Goal: Task Accomplishment & Management: Manage account settings

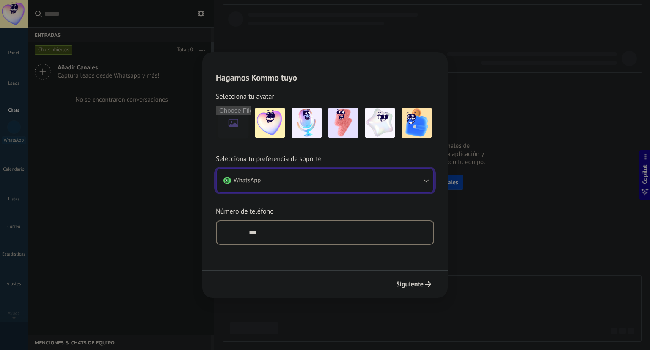
click at [285, 185] on button "WhatsApp" at bounding box center [325, 180] width 217 height 23
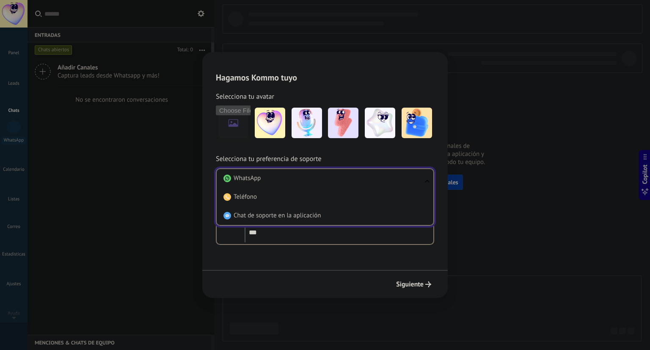
click at [329, 81] on h2 "Hagamos Kommo tuyo" at bounding box center [324, 67] width 245 height 30
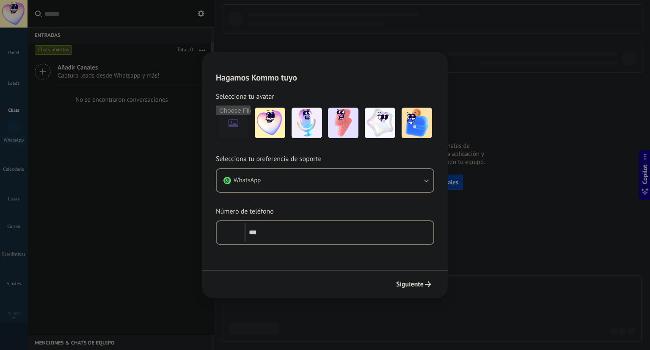
click at [413, 52] on h2 "Hagamos Kommo tuyo" at bounding box center [324, 67] width 245 height 30
click at [525, 72] on div "Hagamos Kommo tuyo Selecciona tu avatar Selecciona tu preferencia de soporte Wh…" at bounding box center [325, 175] width 650 height 350
click at [523, 88] on div "Hagamos Kommo tuyo Selecciona tu avatar Selecciona tu preferencia de soporte Wh…" at bounding box center [325, 175] width 650 height 350
click at [267, 123] on img at bounding box center [270, 122] width 30 height 30
click at [242, 121] on input "file" at bounding box center [233, 122] width 33 height 33
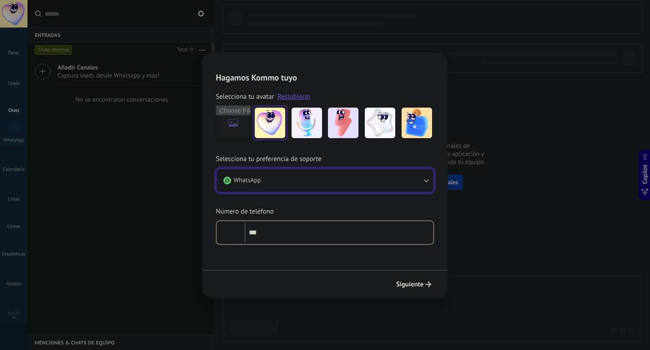
click at [289, 186] on button "WhatsApp" at bounding box center [325, 180] width 217 height 23
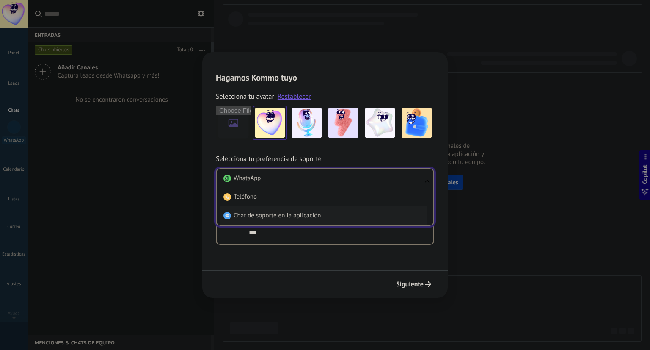
click at [279, 210] on li "Chat de soporte en la aplicación" at bounding box center [323, 215] width 207 height 19
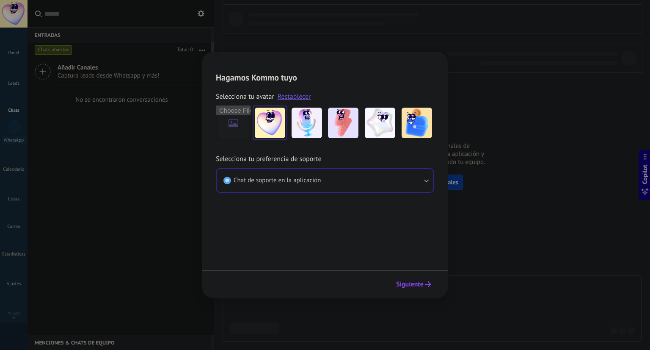
click at [423, 288] on button "Siguiente" at bounding box center [413, 284] width 43 height 14
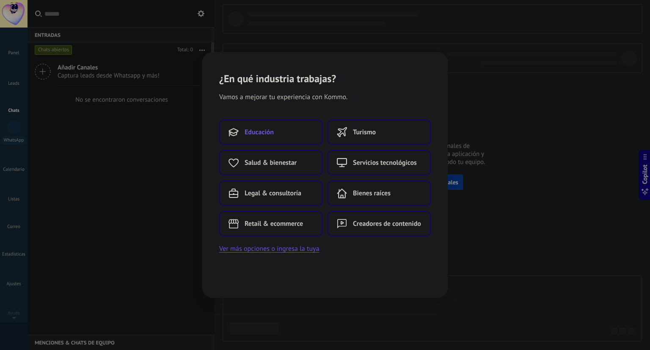
click at [287, 133] on button "Educación" at bounding box center [270, 131] width 103 height 25
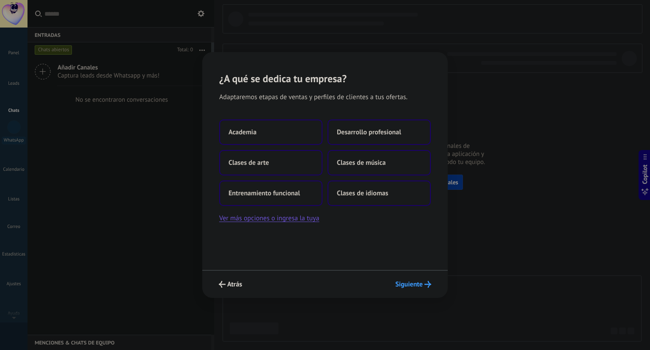
click at [410, 284] on span "Siguiente" at bounding box center [409, 284] width 28 height 6
click at [268, 160] on span "Clases de arte" at bounding box center [249, 162] width 41 height 8
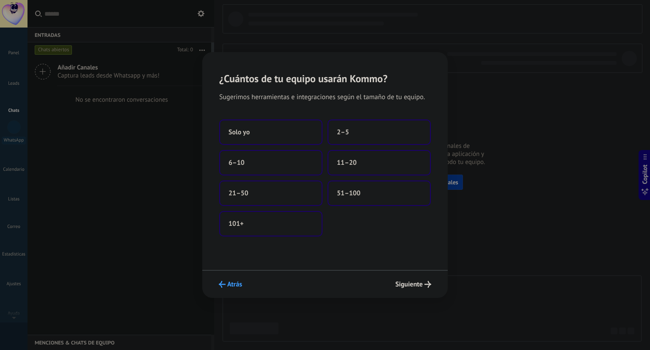
click at [234, 278] on button "Atrás" at bounding box center [230, 284] width 31 height 14
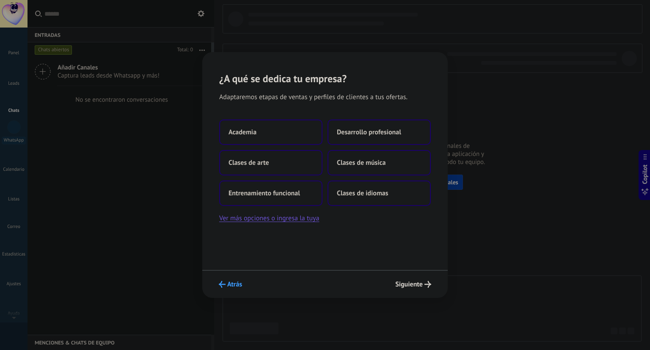
click at [230, 287] on span "Atrás" at bounding box center [234, 284] width 15 height 6
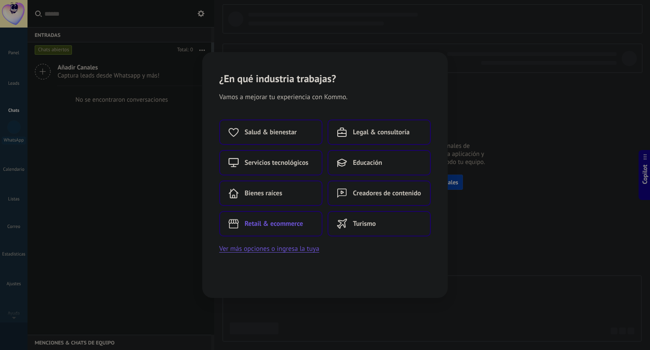
click at [289, 226] on span "Retail & ecommerce" at bounding box center [274, 223] width 58 height 8
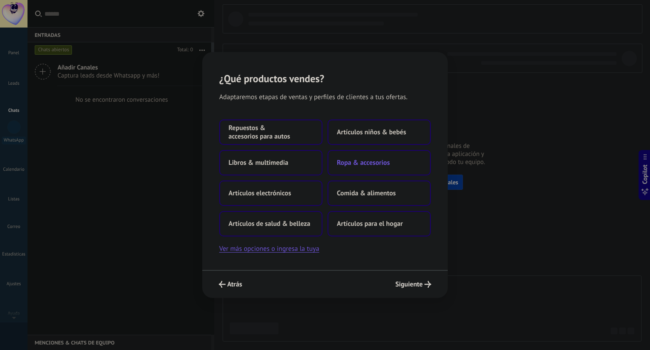
click at [370, 157] on button "Ropa & accesorios" at bounding box center [379, 162] width 103 height 25
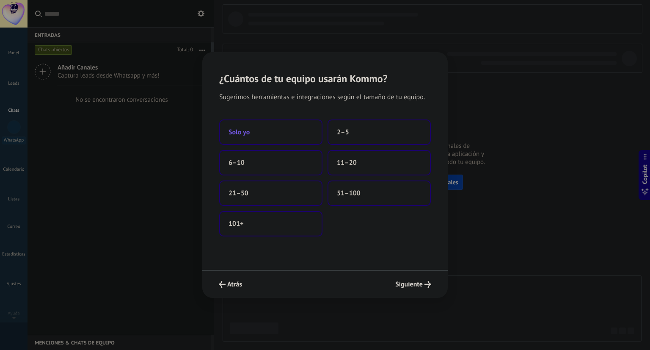
click at [263, 128] on button "Solo yo" at bounding box center [270, 131] width 103 height 25
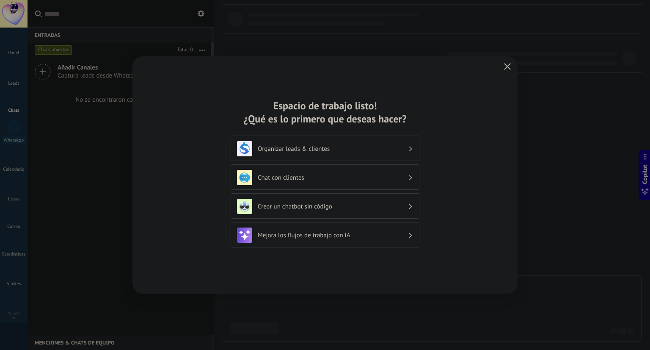
click at [512, 66] on button "button" at bounding box center [507, 67] width 11 height 12
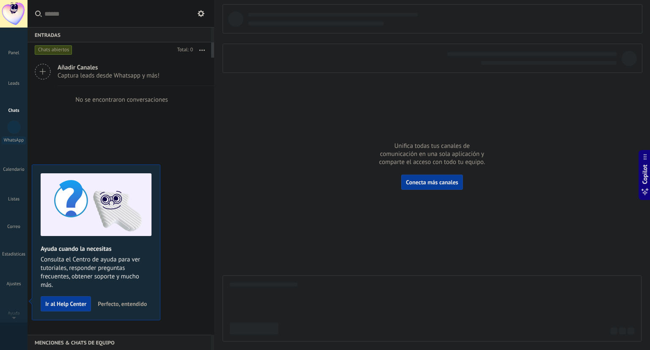
click at [177, 193] on div "Añadir Canales Captura leads desde Whatsapp y más! No se encontraron conversaci…" at bounding box center [121, 196] width 187 height 277
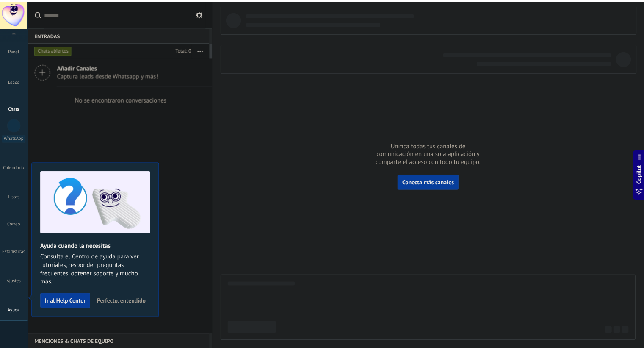
scroll to position [2, 0]
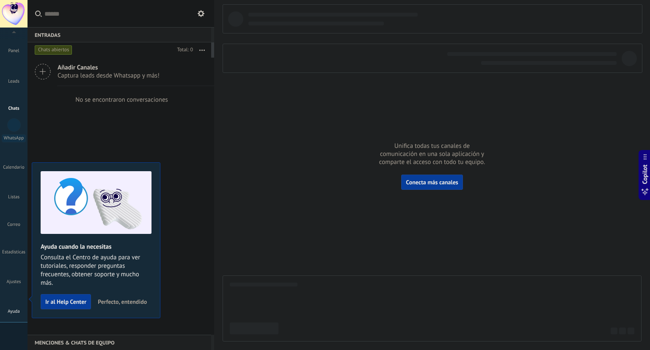
click at [12, 300] on div at bounding box center [14, 298] width 13 height 15
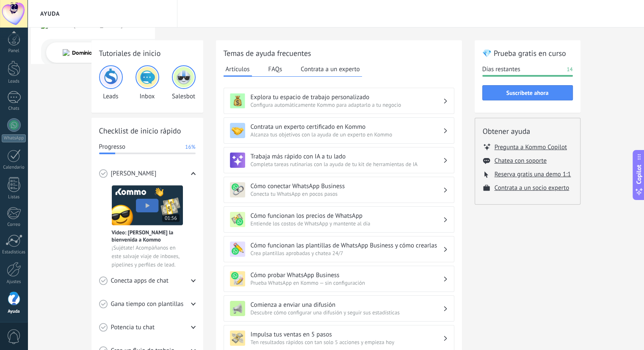
click at [58, 127] on div "Tutoriales de inicio Leads Inbox Salesbot Checklist de inicio rápido Progresso …" at bounding box center [336, 292] width 616 height 529
click at [18, 47] on div at bounding box center [14, 41] width 13 height 13
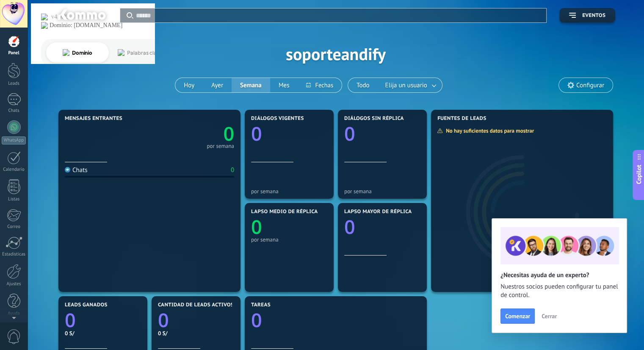
click at [18, 13] on div at bounding box center [14, 14] width 28 height 28
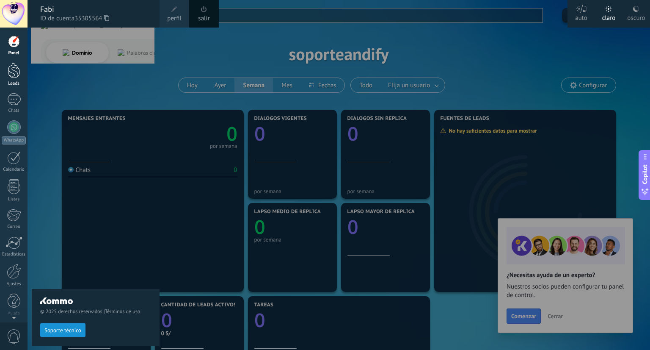
click at [11, 73] on div at bounding box center [14, 71] width 13 height 16
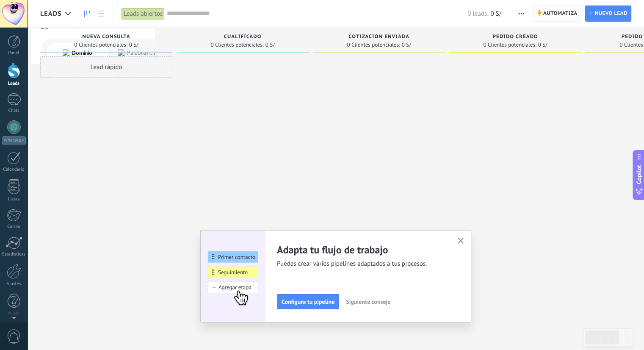
click at [462, 243] on icon "button" at bounding box center [460, 240] width 6 height 6
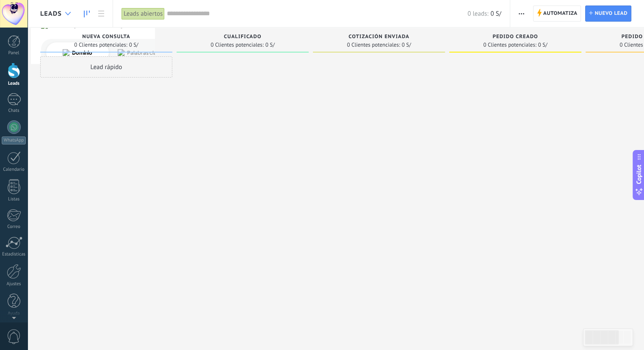
click at [67, 12] on icon at bounding box center [68, 13] width 6 height 3
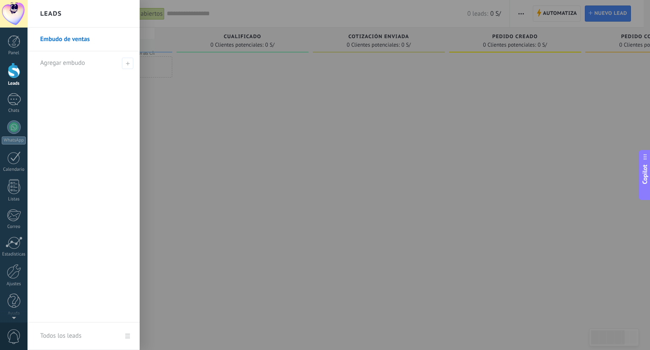
drag, startPoint x: 374, startPoint y: 97, endPoint x: 419, endPoint y: 78, distance: 49.0
click at [374, 97] on div at bounding box center [353, 175] width 650 height 350
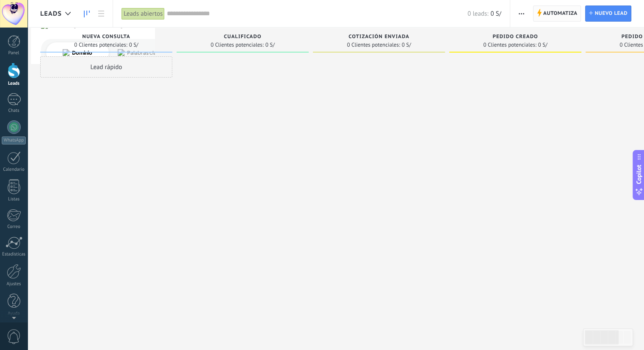
click at [555, 17] on span "Automatiza" at bounding box center [560, 13] width 34 height 15
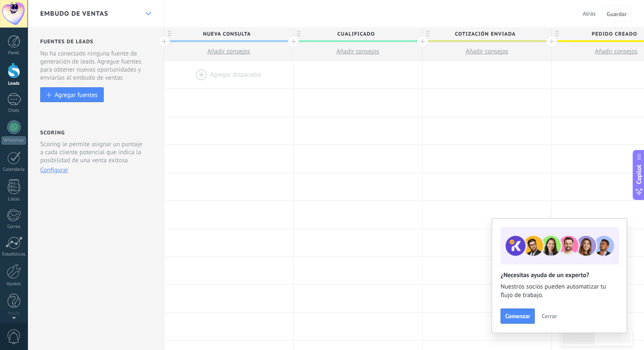
click at [149, 12] on icon at bounding box center [149, 13] width 6 height 3
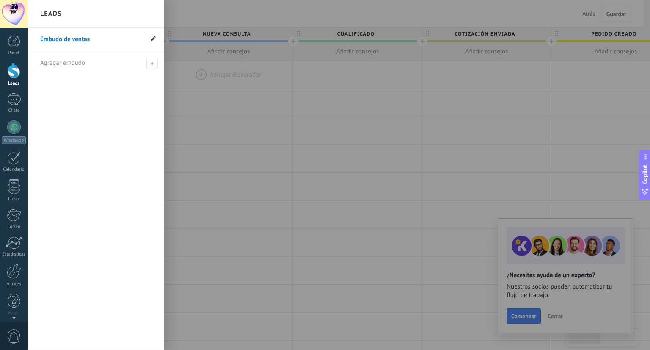
click at [154, 40] on icon at bounding box center [153, 38] width 5 height 5
click at [115, 41] on input "**********" at bounding box center [91, 40] width 103 height 14
type input "*"
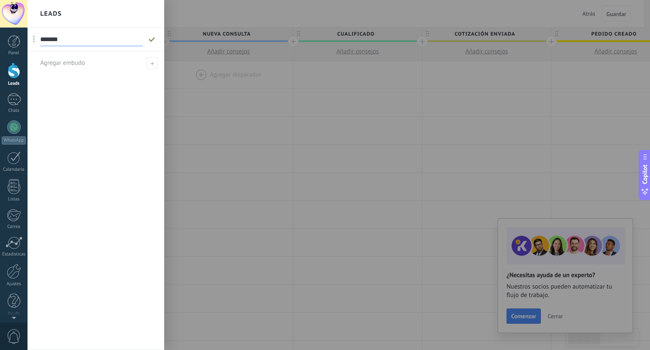
type input "*******"
click at [151, 41] on use at bounding box center [152, 39] width 6 height 5
click at [149, 63] on span at bounding box center [151, 63] width 11 height 11
click at [66, 65] on input "text" at bounding box center [92, 63] width 104 height 14
type input "*******"
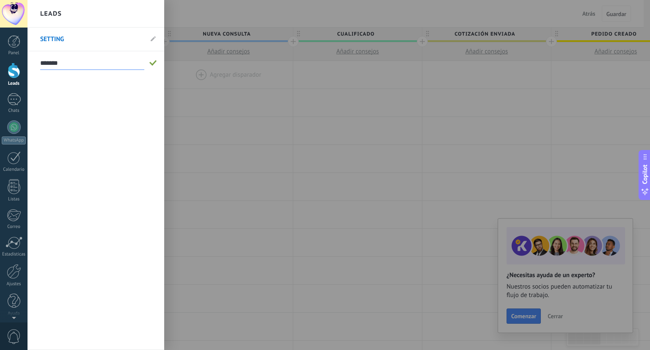
click at [152, 62] on span at bounding box center [153, 63] width 8 height 6
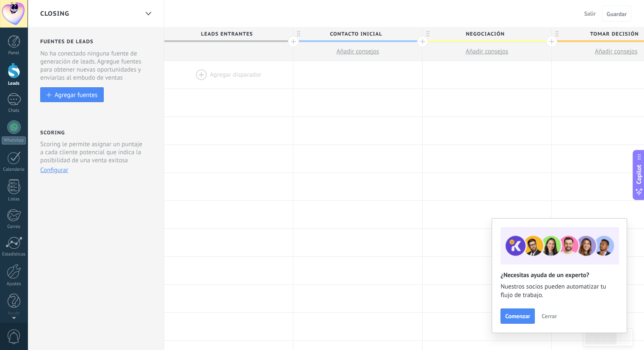
click at [547, 316] on span "Cerrar" at bounding box center [548, 316] width 15 height 6
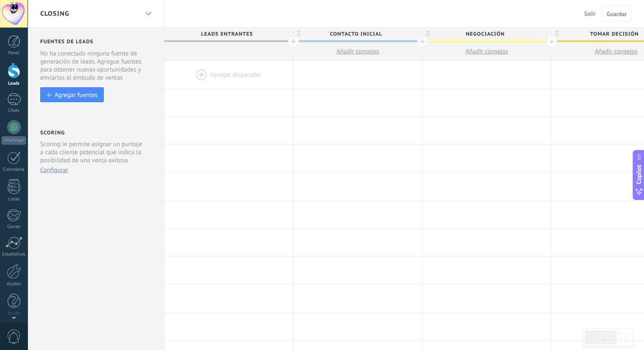
click at [151, 14] on icon at bounding box center [149, 13] width 6 height 3
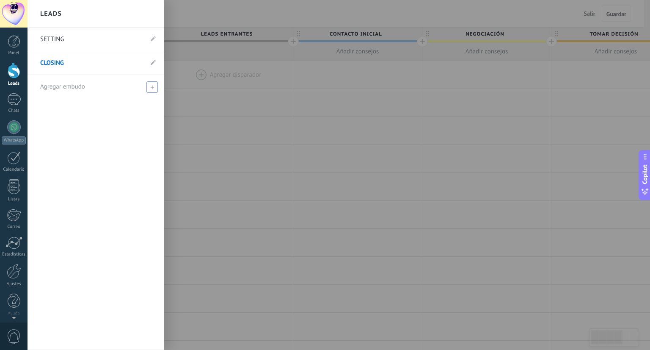
click at [155, 89] on span at bounding box center [151, 86] width 11 height 11
click at [72, 87] on input "text" at bounding box center [92, 87] width 104 height 14
type input "*********"
click at [150, 87] on span at bounding box center [153, 87] width 8 height 6
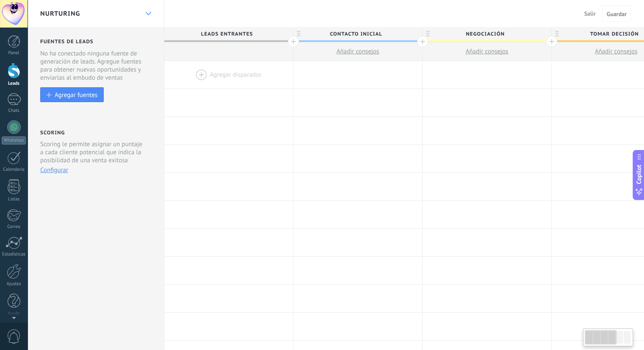
click at [143, 15] on div at bounding box center [148, 14] width 14 height 17
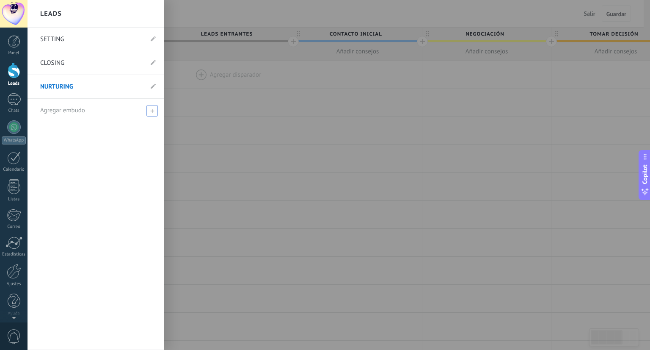
click at [64, 109] on span "Agregar embudo" at bounding box center [62, 110] width 45 height 8
click at [58, 112] on input "text" at bounding box center [92, 111] width 104 height 14
type input "*******"
click at [152, 110] on span at bounding box center [153, 110] width 8 height 6
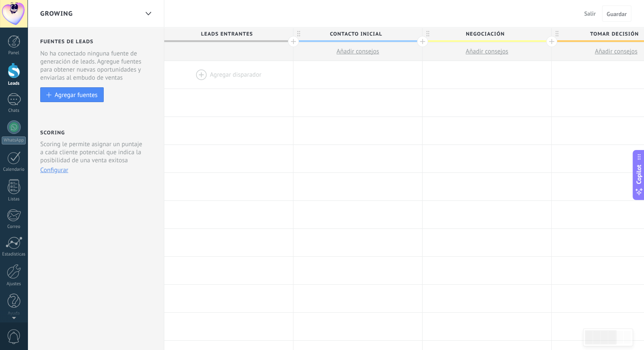
click at [134, 12] on div "GROWING" at bounding box center [89, 13] width 98 height 27
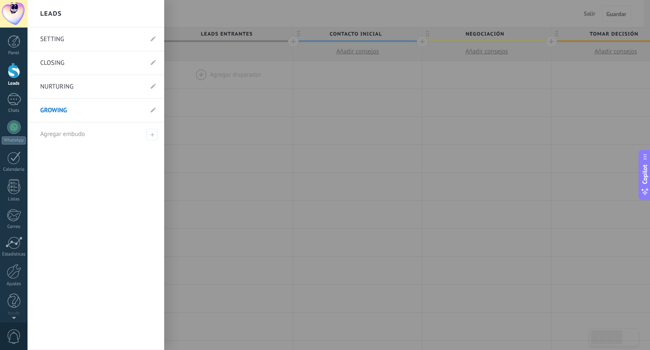
click at [53, 41] on link "SETTING" at bounding box center [91, 40] width 103 height 24
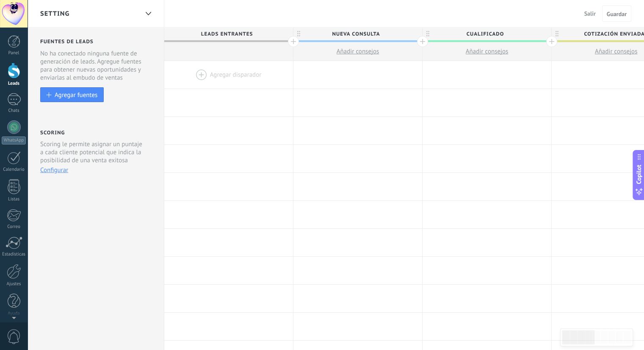
click at [362, 36] on span "Nueva consulta" at bounding box center [355, 34] width 124 height 13
click at [369, 34] on input "**********" at bounding box center [356, 34] width 112 height 13
click at [345, 37] on span "Nueva consulta" at bounding box center [355, 34] width 124 height 13
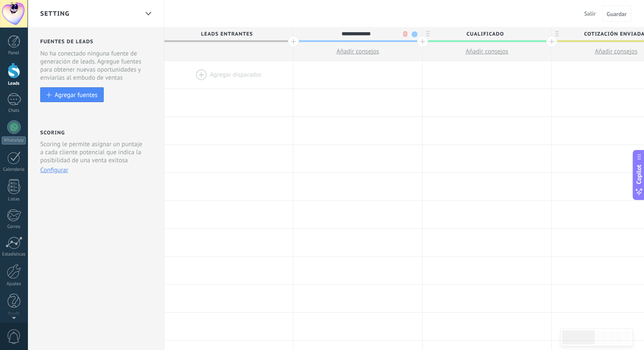
click at [345, 37] on input "**********" at bounding box center [356, 34] width 112 height 13
type input "**********"
click at [617, 16] on span "Guardar" at bounding box center [616, 14] width 20 height 6
click at [485, 33] on span "Cualificado" at bounding box center [484, 34] width 124 height 13
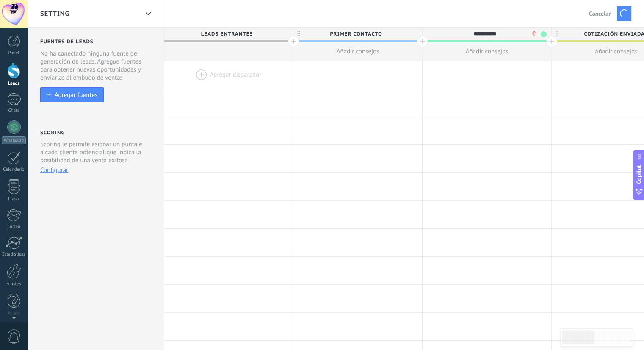
click at [485, 33] on input "**********" at bounding box center [485, 34] width 112 height 13
